Goal: Task Accomplishment & Management: Use online tool/utility

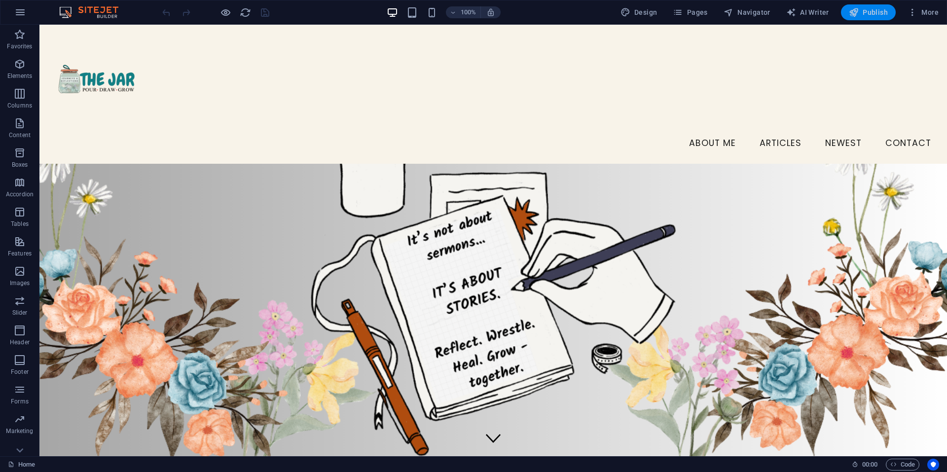
click at [879, 20] on button "Publish" at bounding box center [868, 12] width 55 height 16
click at [837, 131] on nav "About Me ARTICLES NEWEST Contact" at bounding box center [493, 143] width 892 height 25
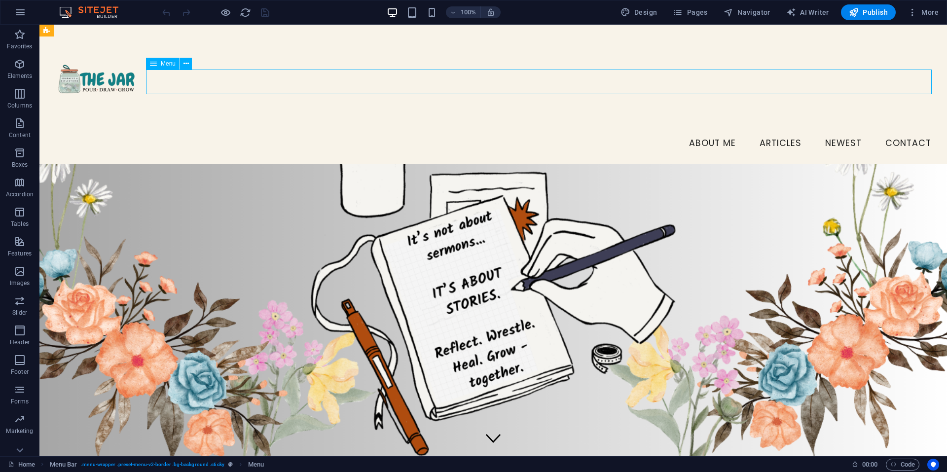
click at [837, 131] on nav "About Me ARTICLES NEWEST Contact" at bounding box center [493, 143] width 892 height 25
select select
select select "3"
select select
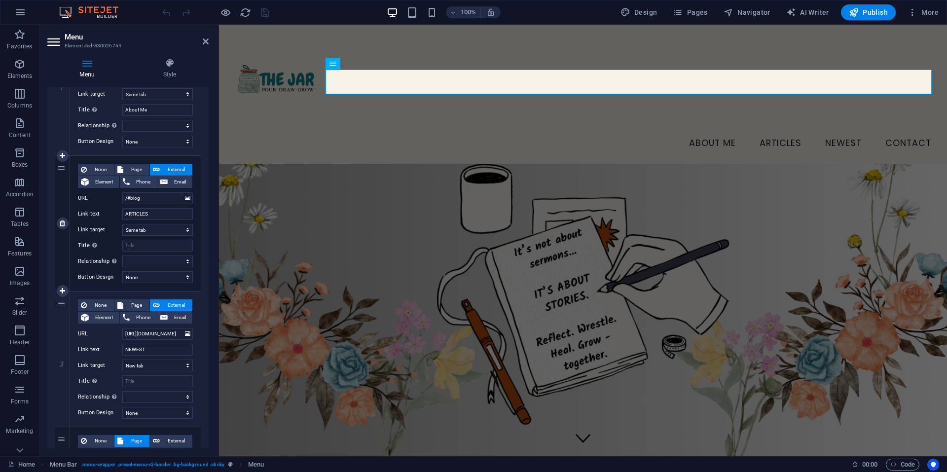
scroll to position [161, 0]
click at [168, 332] on input "https://thejarministry.com/blog-post/is-there-a-chronological-order-to-salvatio…" at bounding box center [157, 333] width 71 height 12
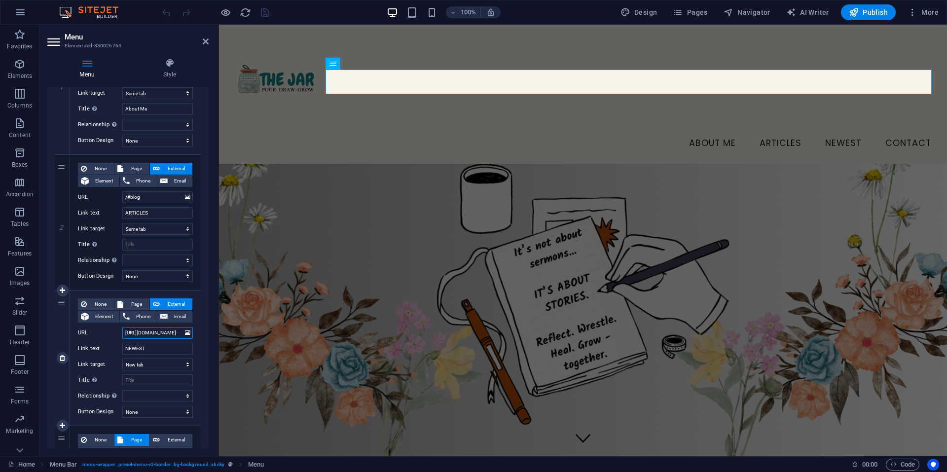
paste input "the-7-things-no-one-tells-you-about-the-salvation-process"
type input "https://thejarministry.com/blog-post/the-7-things-no-one-tells-you-about-the-sa…"
select select
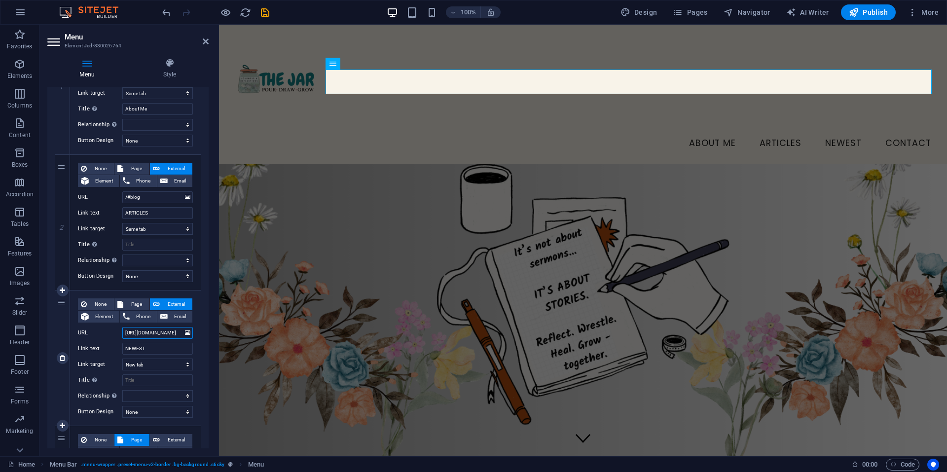
select select
type input "https://thejarministry.com/blog-post/the-7-things-no-one-tells-you-about-the-sa…"
click at [265, 18] on icon "save" at bounding box center [264, 12] width 11 height 11
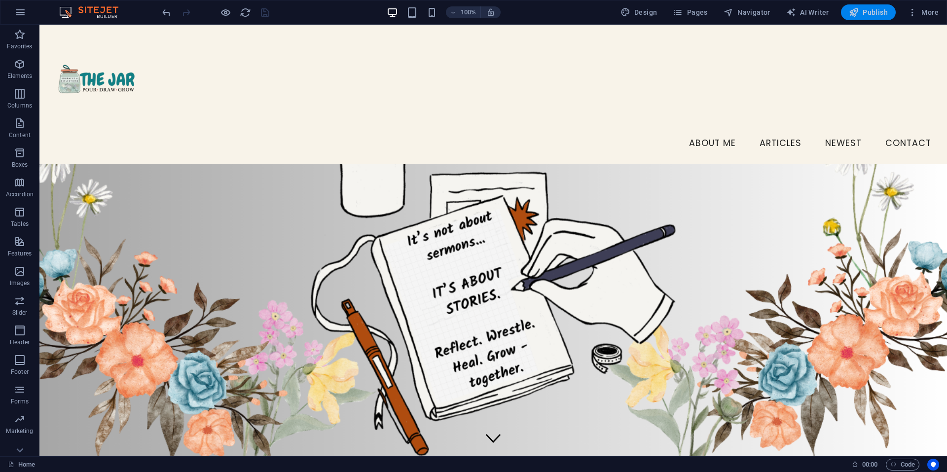
click at [881, 18] on button "Publish" at bounding box center [868, 12] width 55 height 16
